Goal: Complete application form: Complete application form

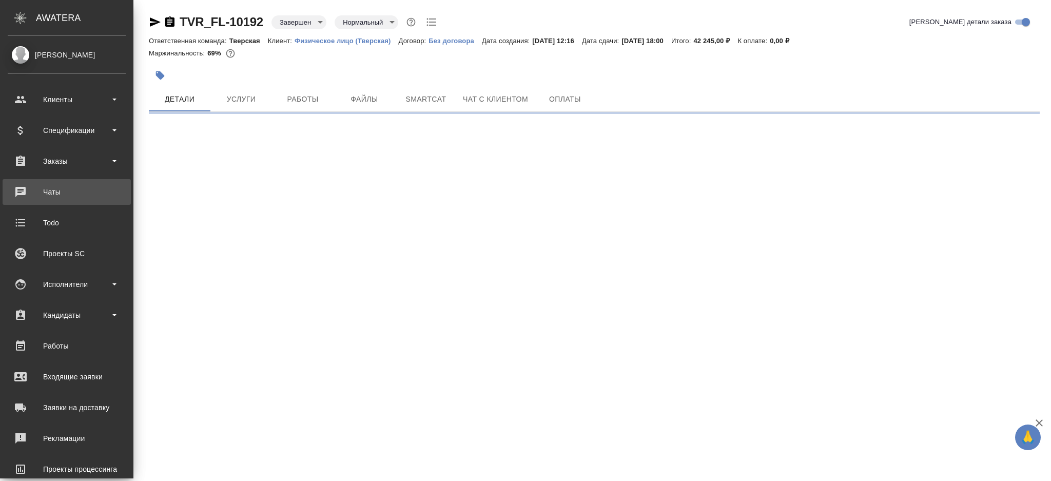
select select "RU"
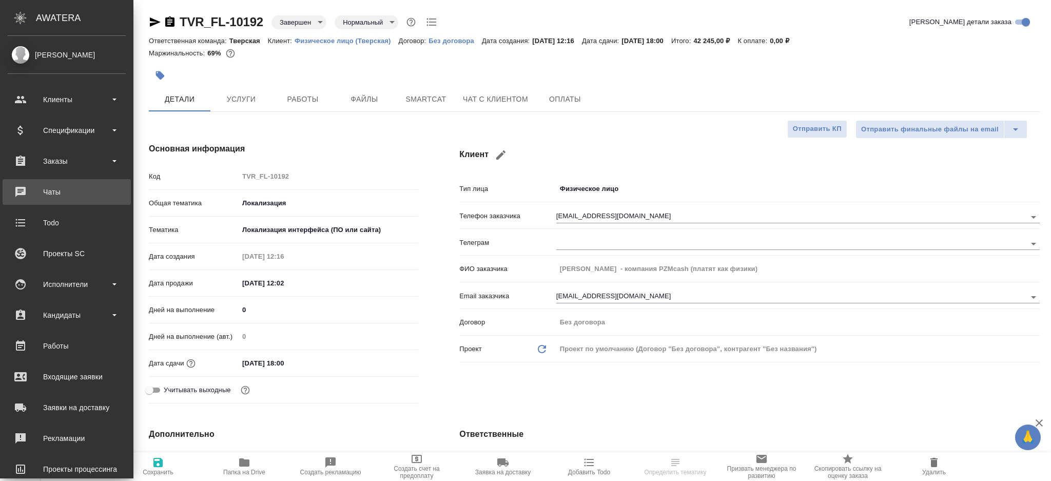
type textarea "x"
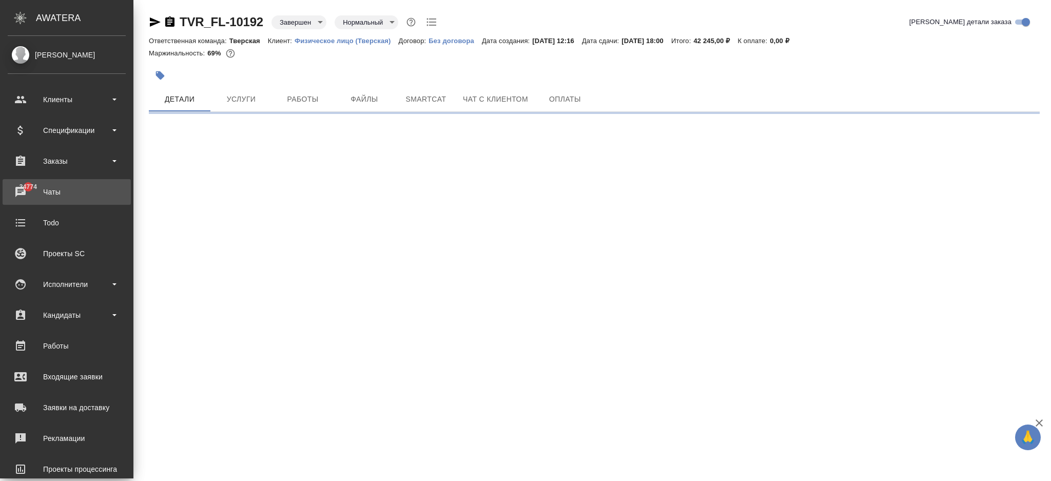
select select "RU"
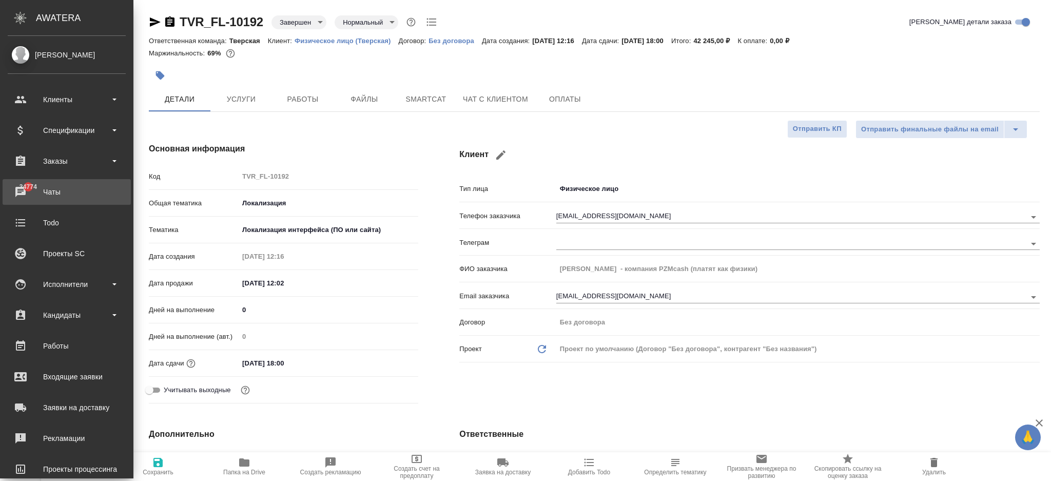
type textarea "x"
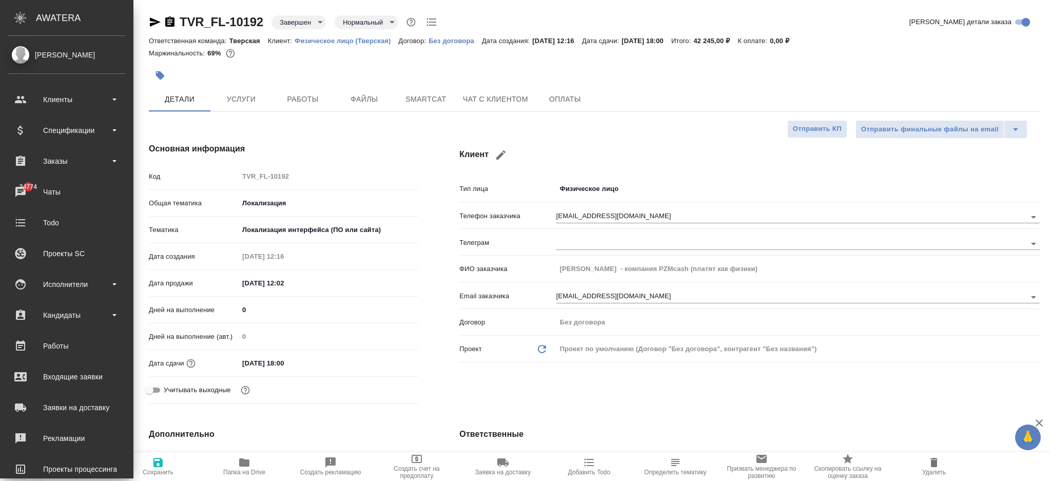
type textarea "x"
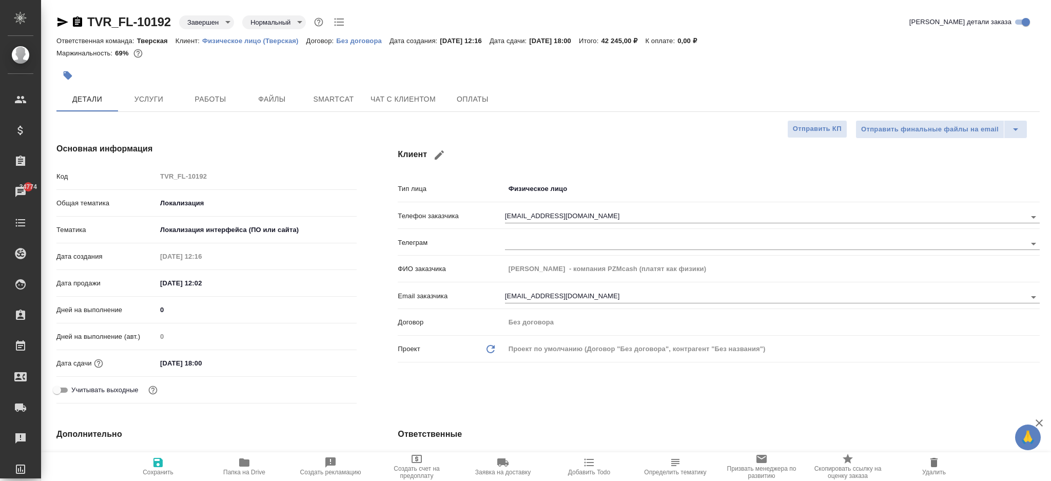
type textarea "x"
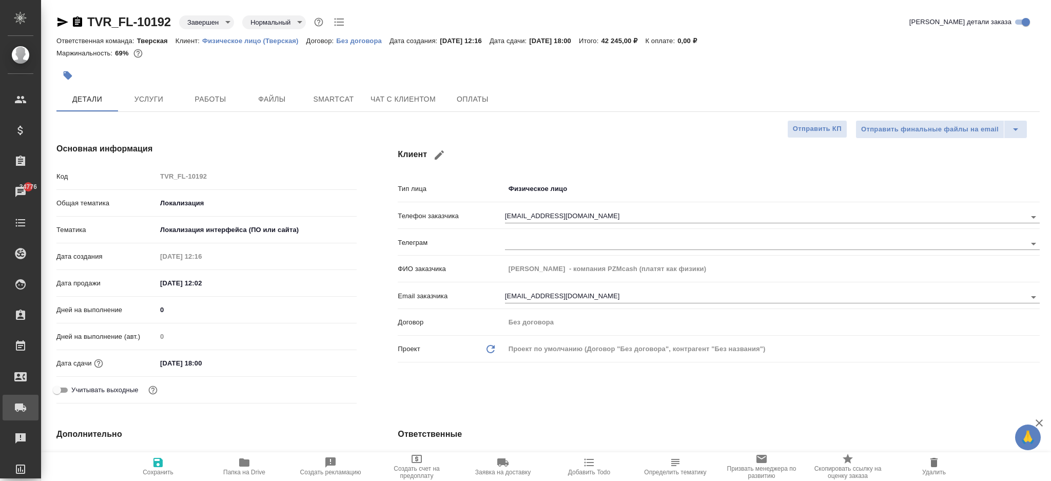
type textarea "x"
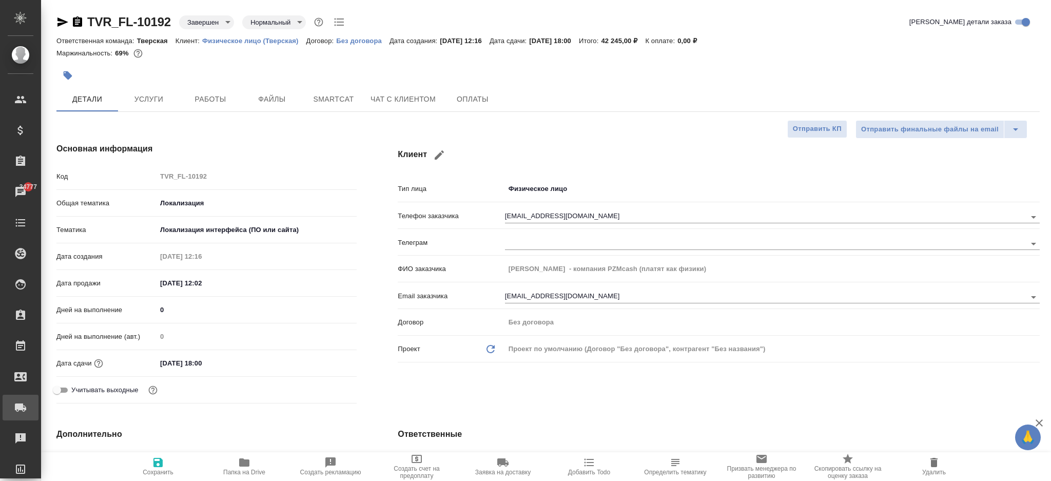
type textarea "x"
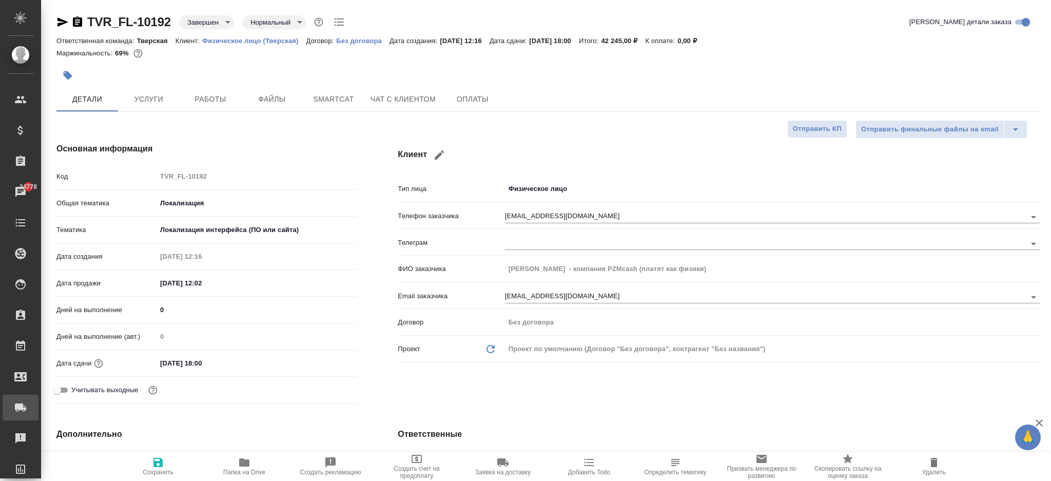
type textarea "x"
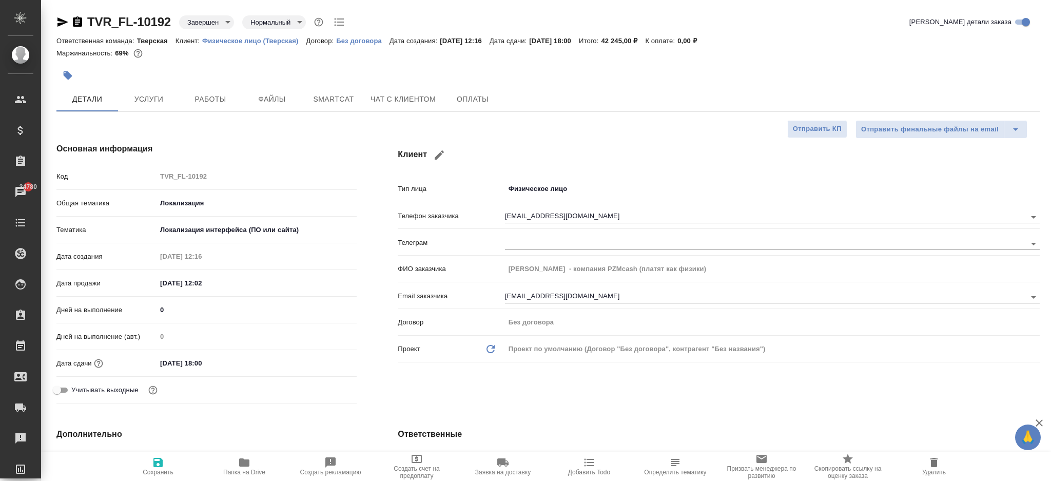
type textarea "x"
